Goal: Information Seeking & Learning: Learn about a topic

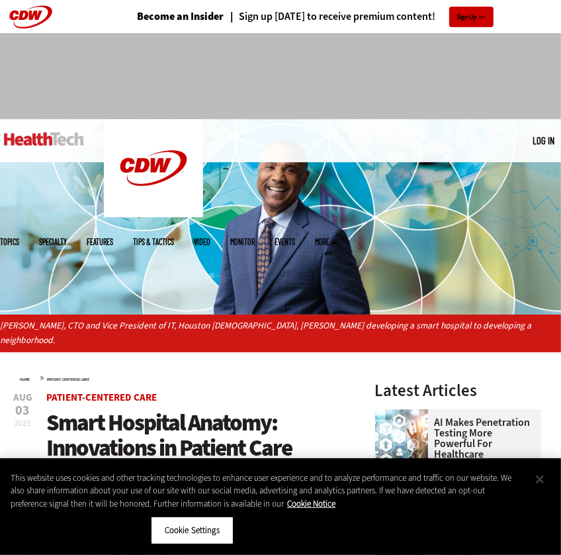
click at [543, 476] on button "Close" at bounding box center [539, 479] width 29 height 29
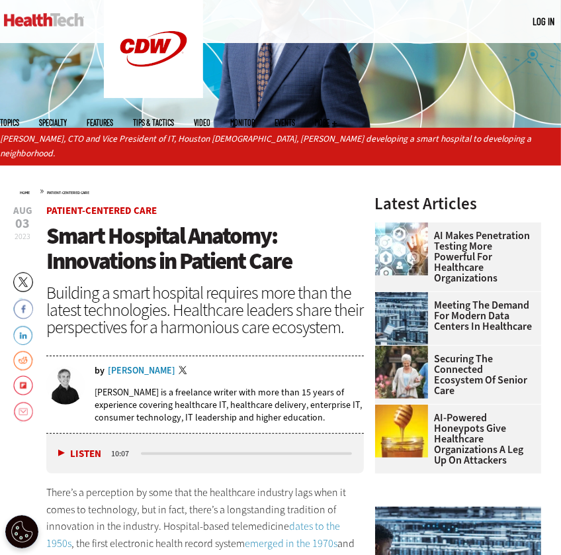
scroll to position [199, 0]
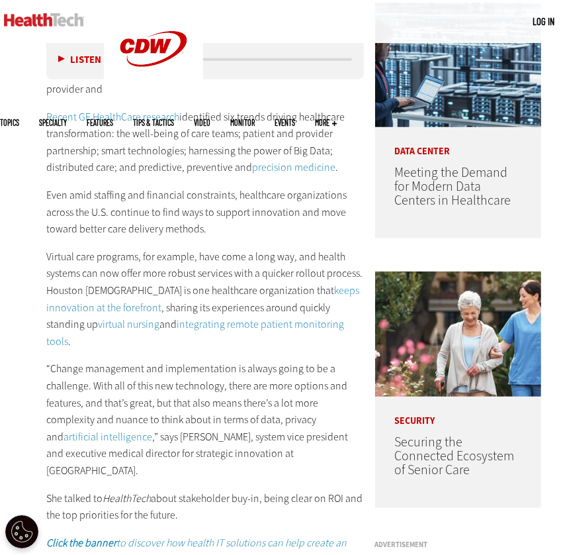
scroll to position [596, 0]
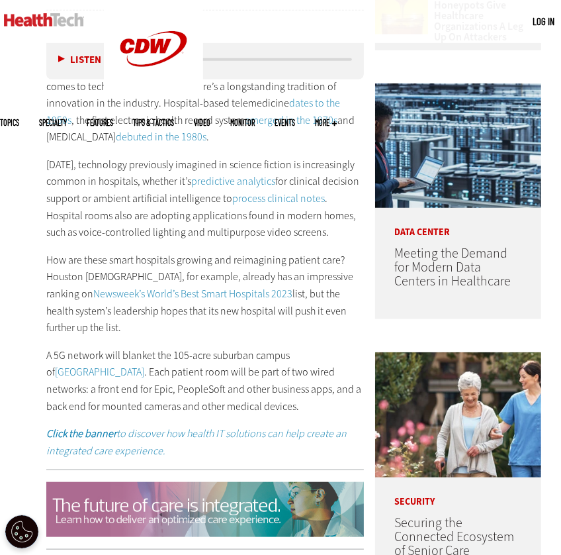
scroll to position [529, 0]
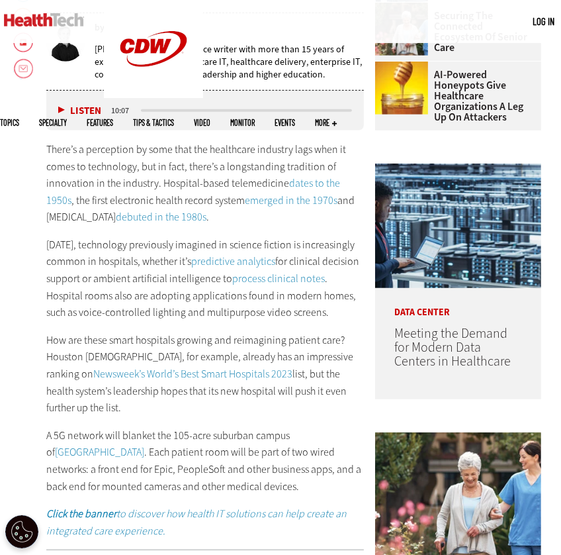
click at [144, 445] on link "[GEOGRAPHIC_DATA]" at bounding box center [99, 452] width 89 height 14
